Goal: Information Seeking & Learning: Compare options

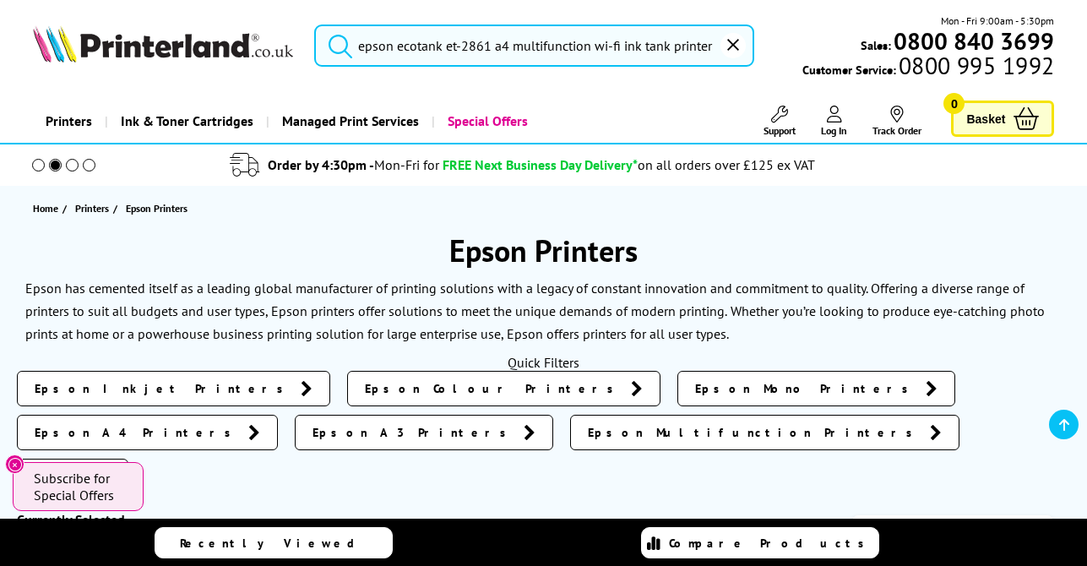
scroll to position [330, 0]
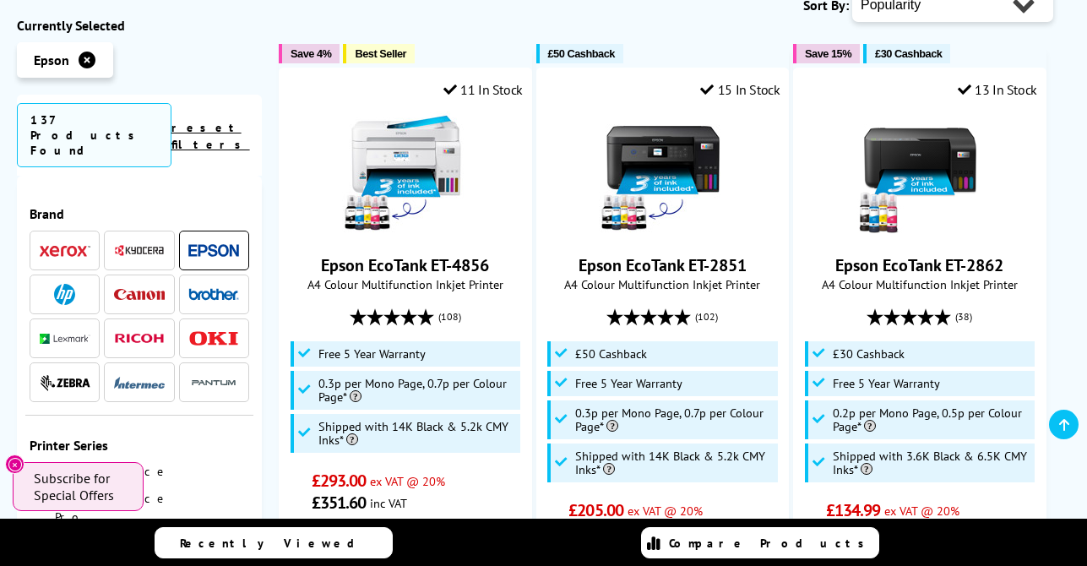
scroll to position [527, 0]
click at [220, 244] on img at bounding box center [213, 250] width 51 height 13
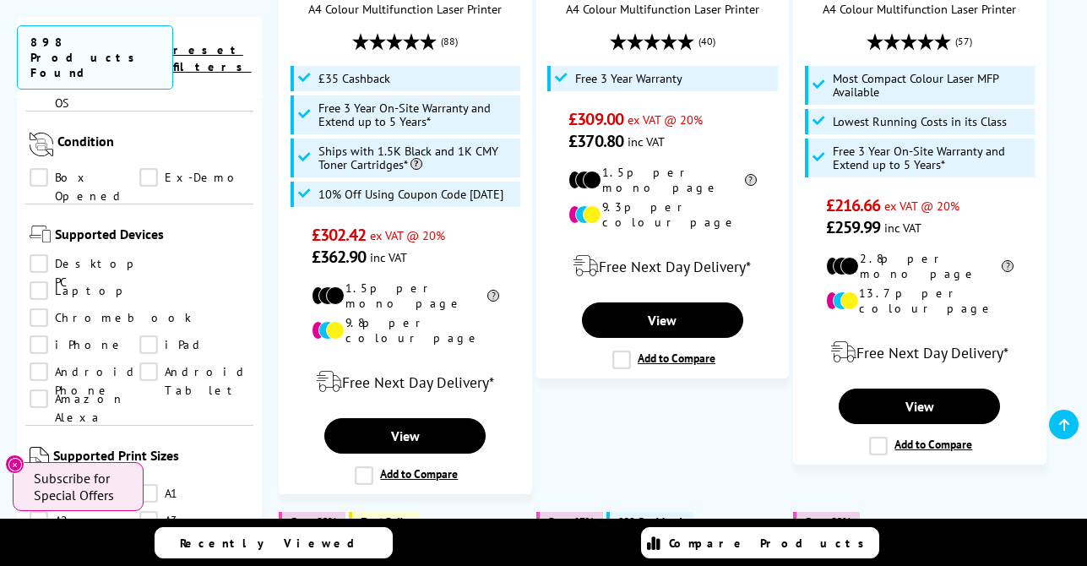
scroll to position [1444, 0]
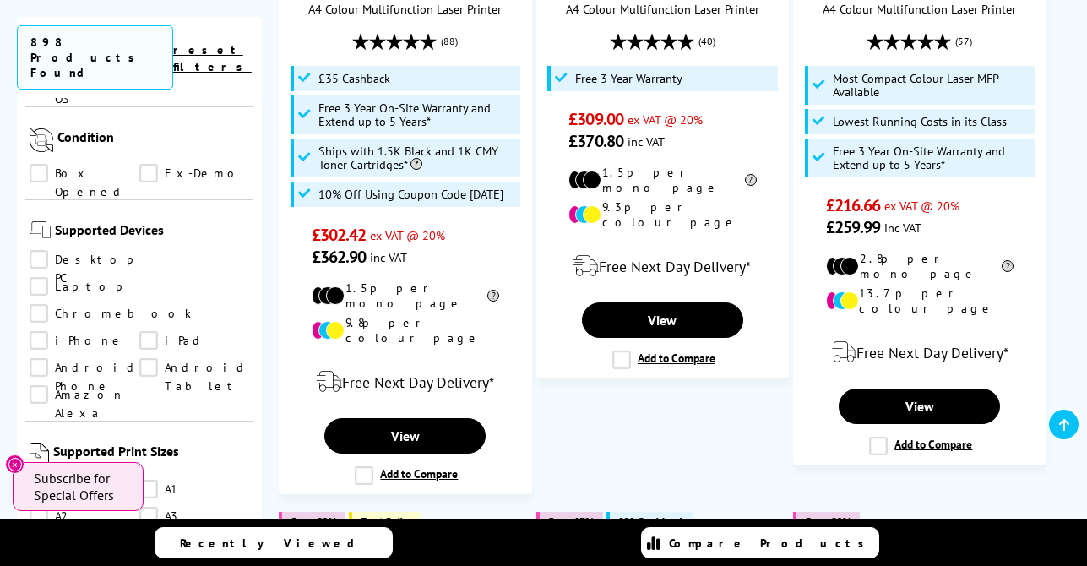
click at [39, 561] on link "A4" at bounding box center [85, 570] width 110 height 19
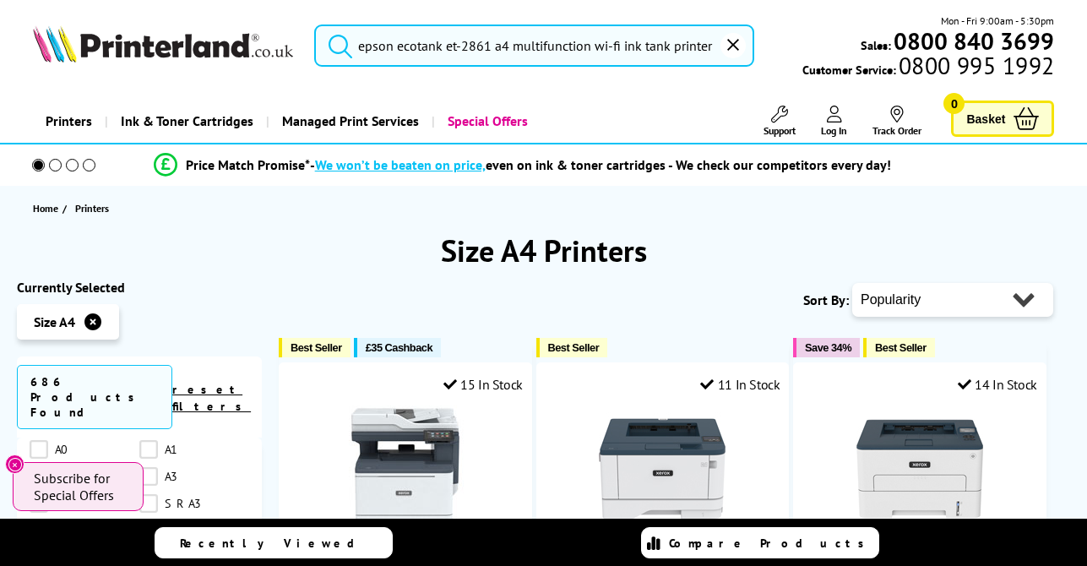
select select "Price Ascending"
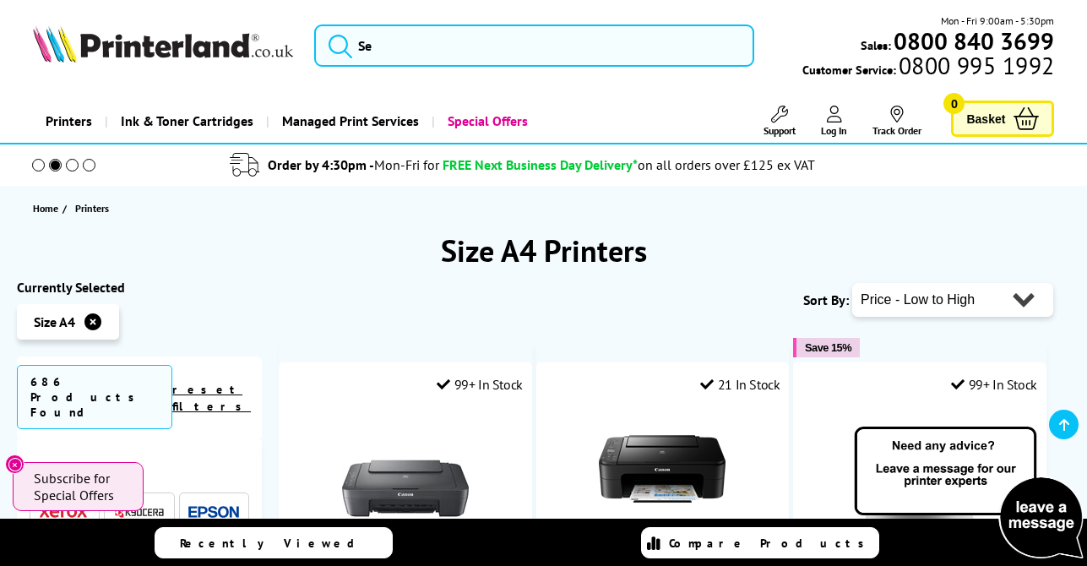
scroll to position [265, 0]
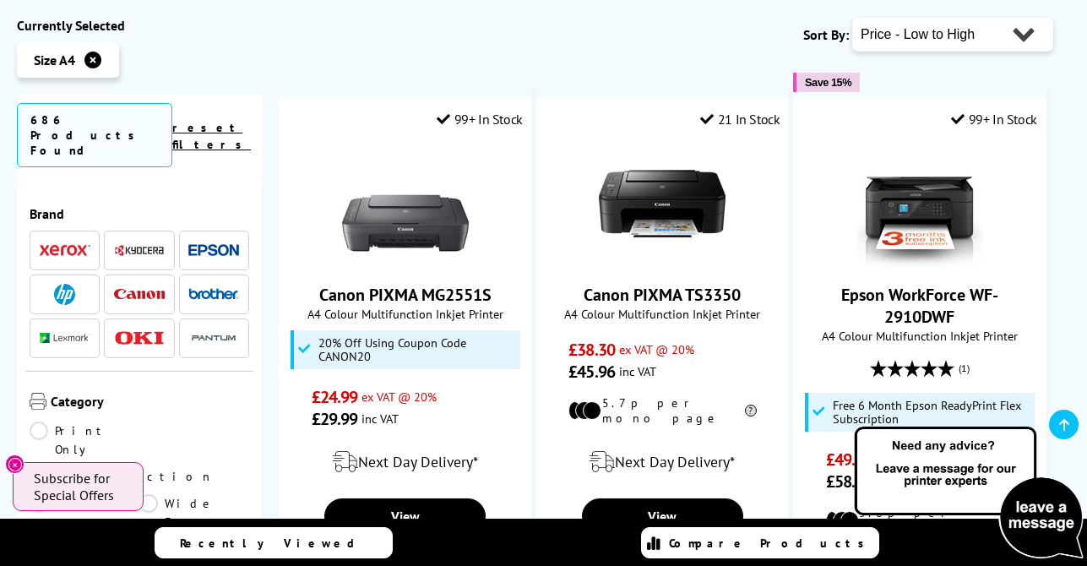
click at [222, 244] on img at bounding box center [213, 250] width 51 height 13
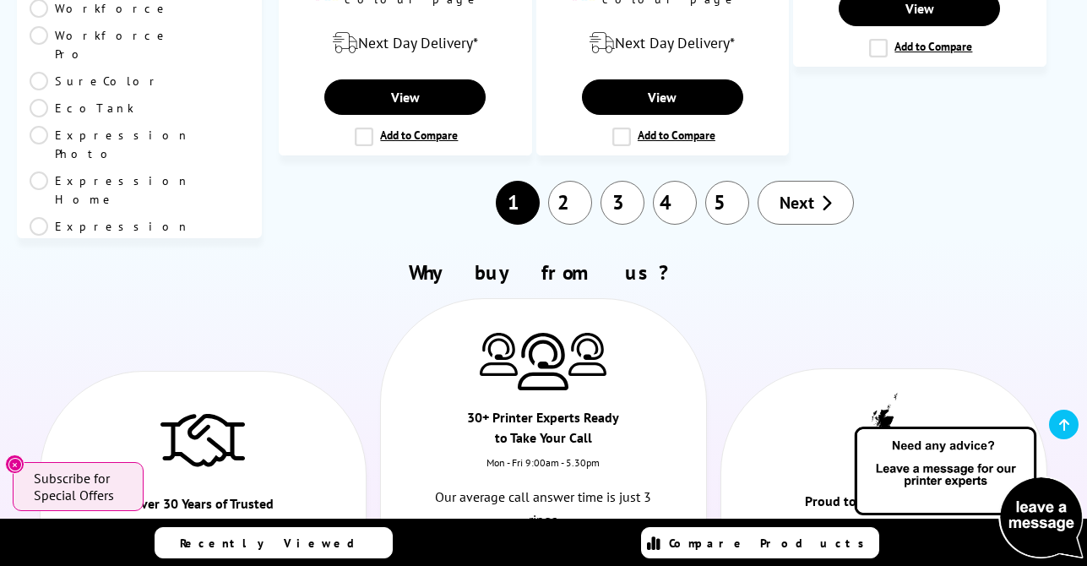
scroll to position [2821, 0]
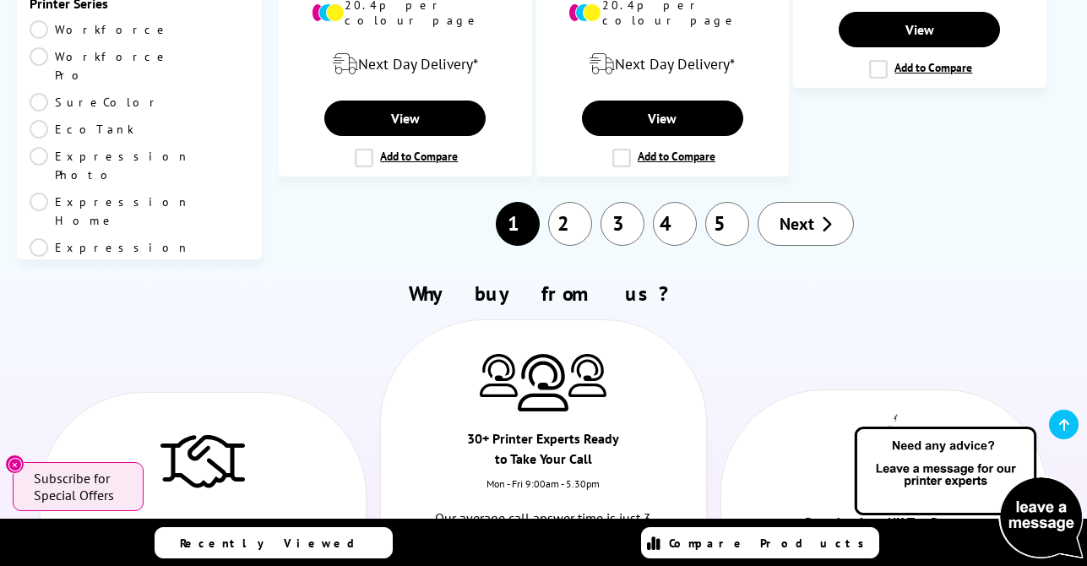
click at [569, 202] on link "2" at bounding box center [570, 224] width 44 height 44
